Goal: Task Accomplishment & Management: Manage account settings

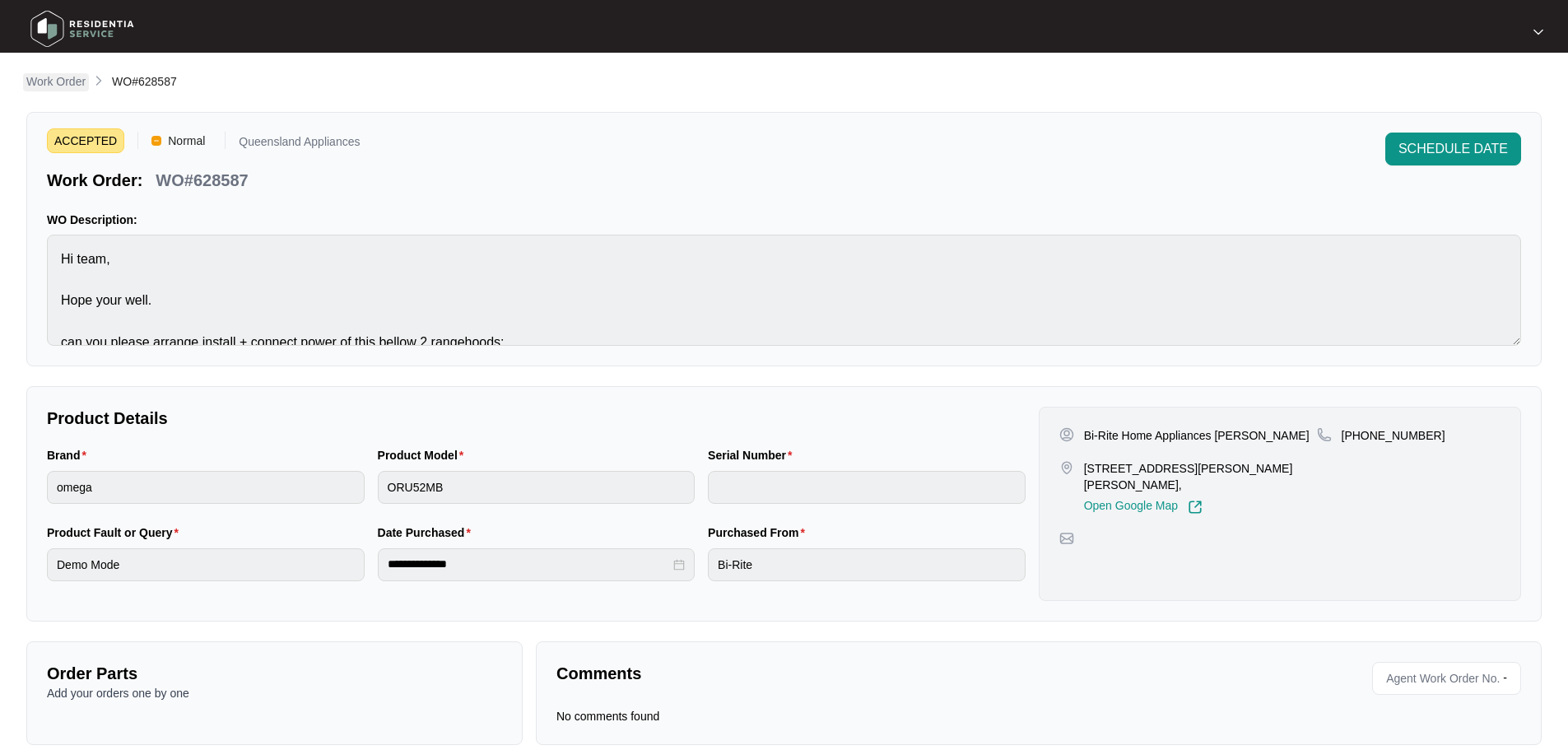
scroll to position [83, 0]
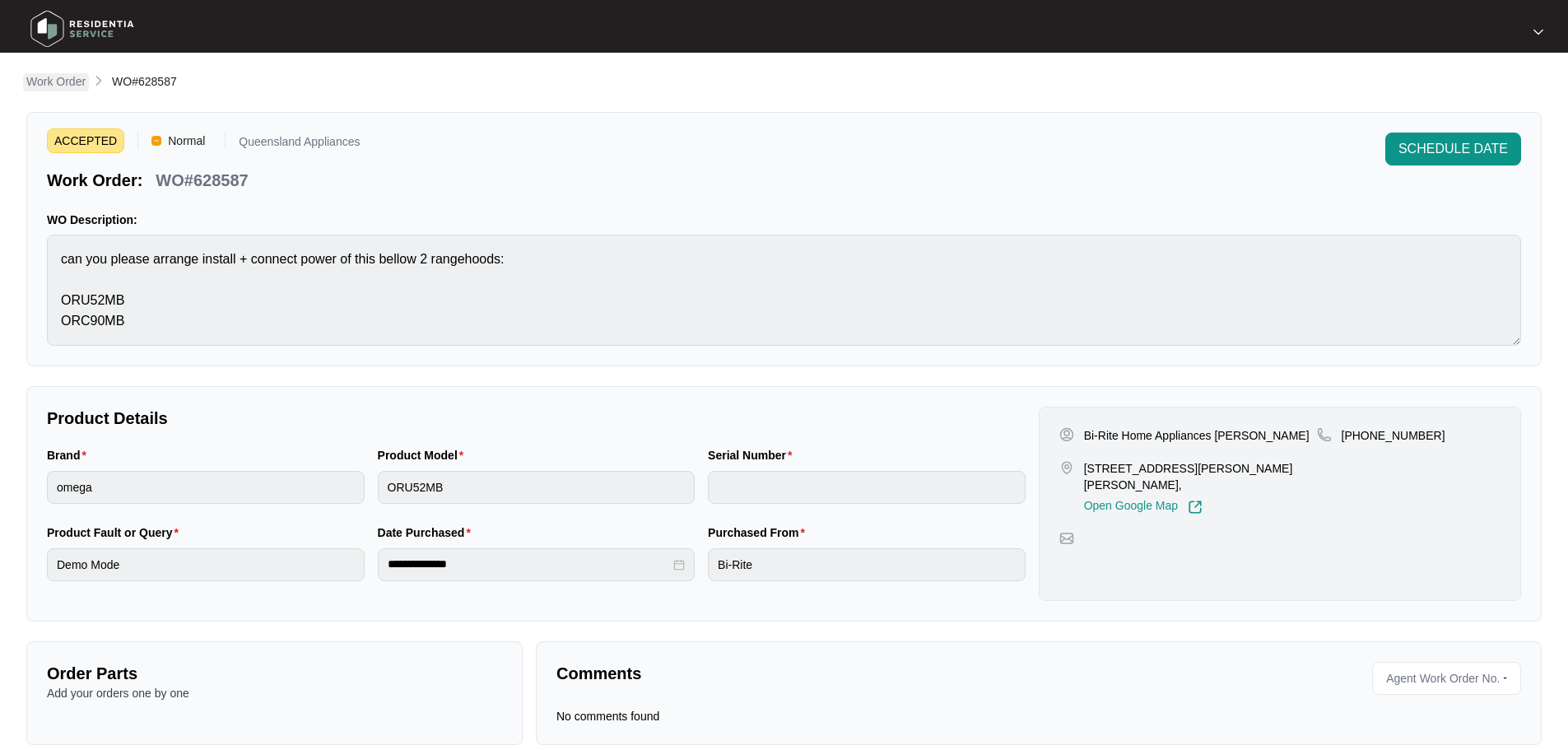
click at [79, 79] on p "Work Order" at bounding box center [55, 81] width 59 height 17
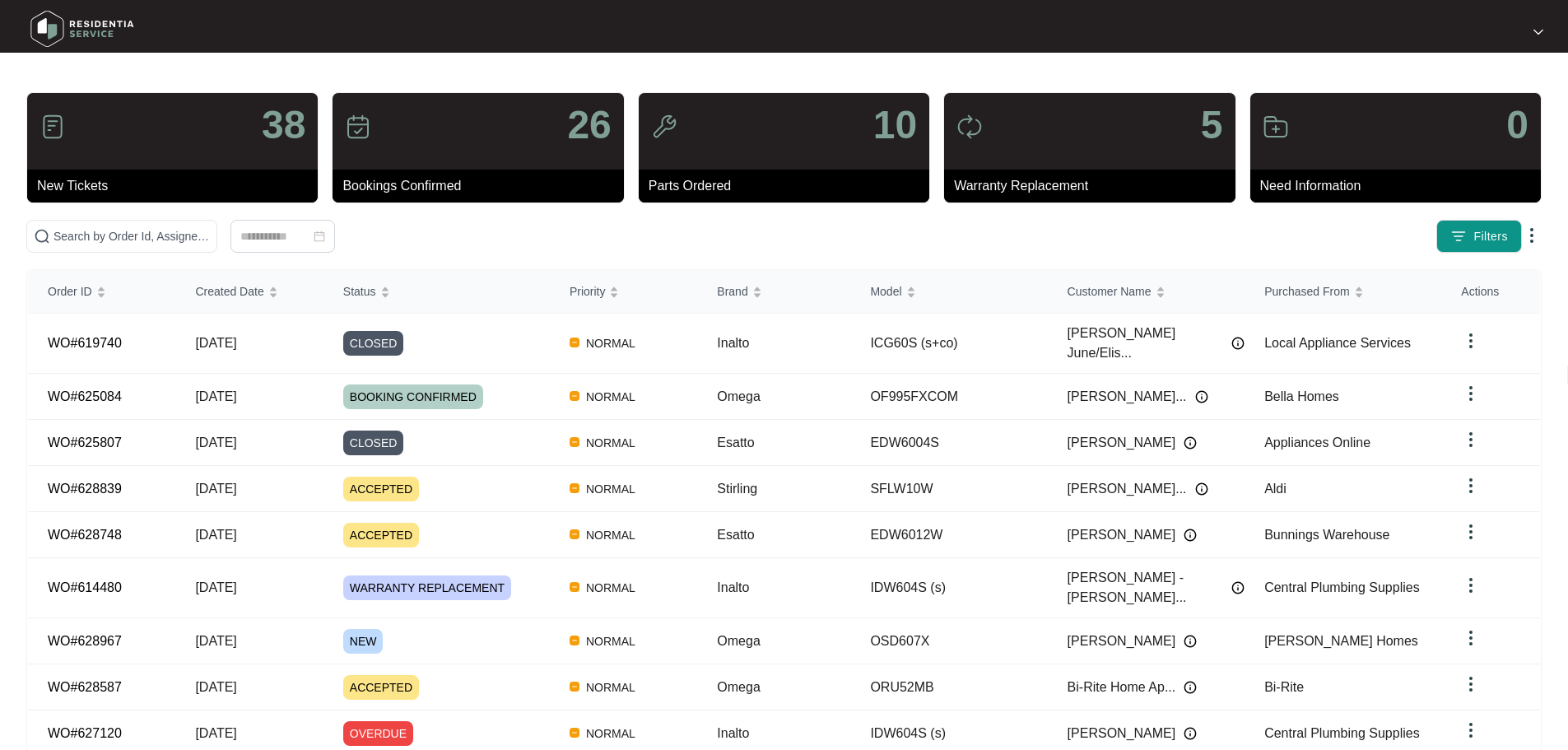
click at [222, 218] on div "38 New Tickets 26 Bookings Confirmed 10 Parts Ordered 5 Warranty Replacement 0 …" at bounding box center [784, 481] width 1516 height 777
drag, startPoint x: 231, startPoint y: 227, endPoint x: 252, endPoint y: 228, distance: 21.0
click at [210, 227] on input "text" at bounding box center [131, 235] width 156 height 18
paste input "628967"
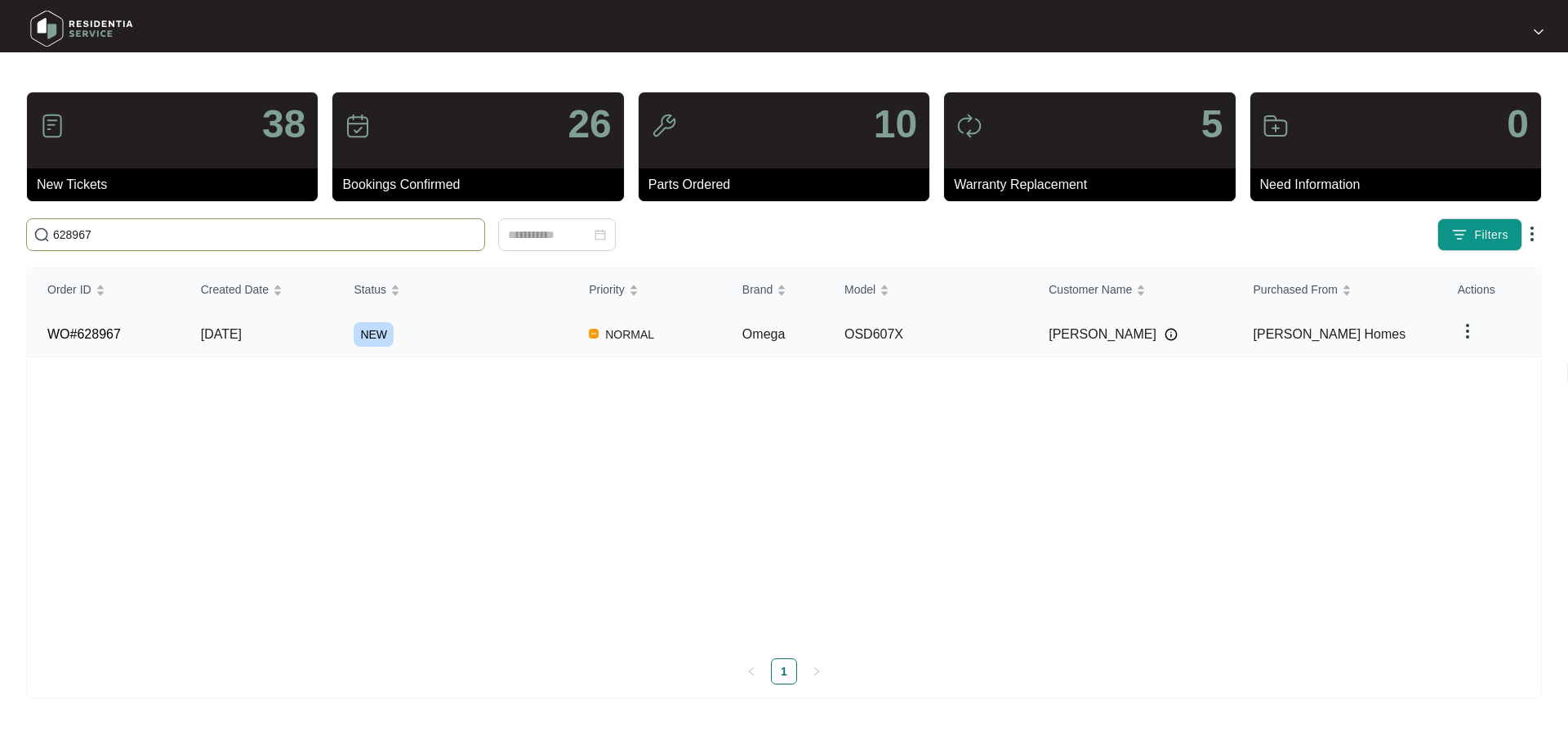
type input "628967"
click at [450, 333] on div "NEW" at bounding box center [461, 334] width 216 height 24
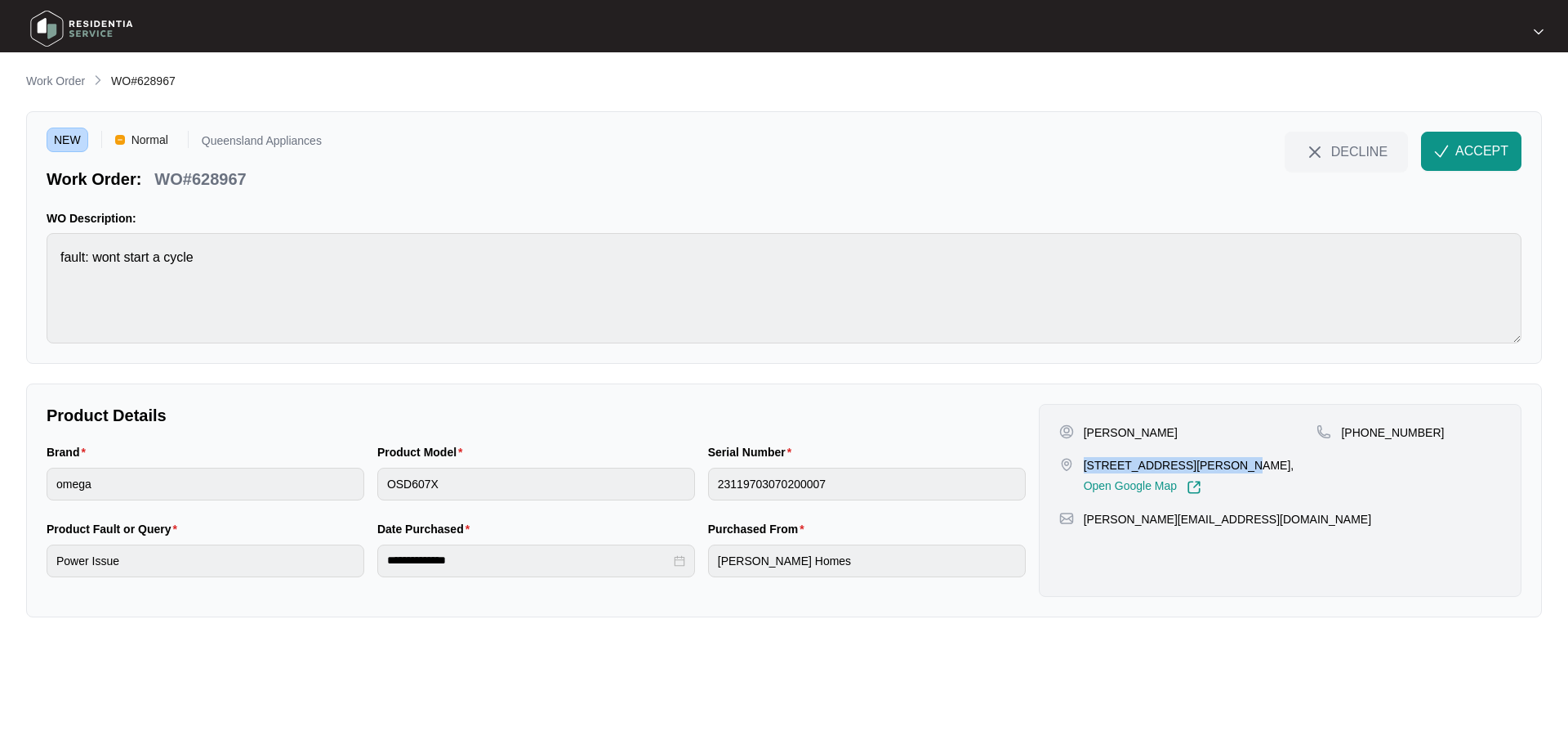
drag, startPoint x: 1084, startPoint y: 465, endPoint x: 1218, endPoint y: 463, distance: 134.0
click at [1218, 463] on p "[STREET_ADDRESS][PERSON_NAME]," at bounding box center [1189, 465] width 210 height 17
copy p "[STREET_ADDRESS][PERSON_NAME]"
drag, startPoint x: 1362, startPoint y: 432, endPoint x: 1438, endPoint y: 431, distance: 76.0
click at [1438, 431] on div "[PHONE_NUMBER]" at bounding box center [1409, 432] width 185 height 17
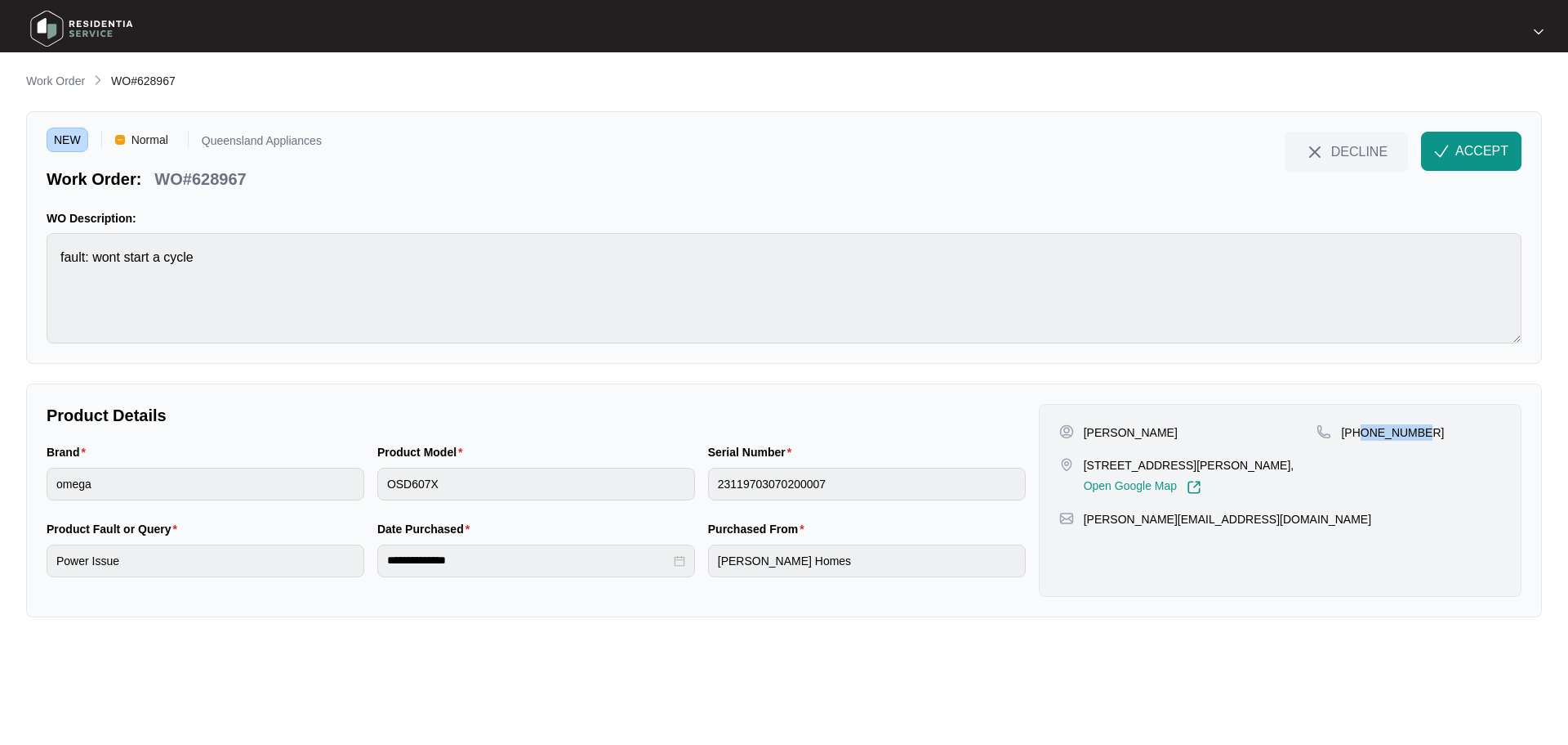
copy p "419224001"
click at [1468, 139] on button "ACCEPT" at bounding box center [1472, 151] width 100 height 39
